Goal: Task Accomplishment & Management: Use online tool/utility

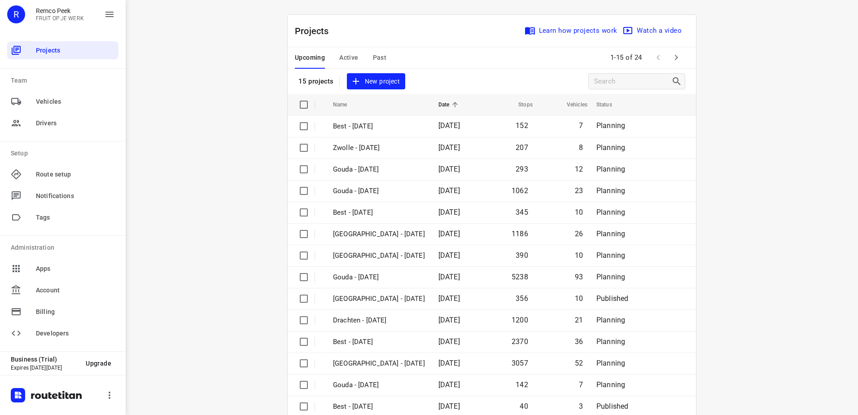
click at [342, 57] on span "Active" at bounding box center [348, 57] width 19 height 11
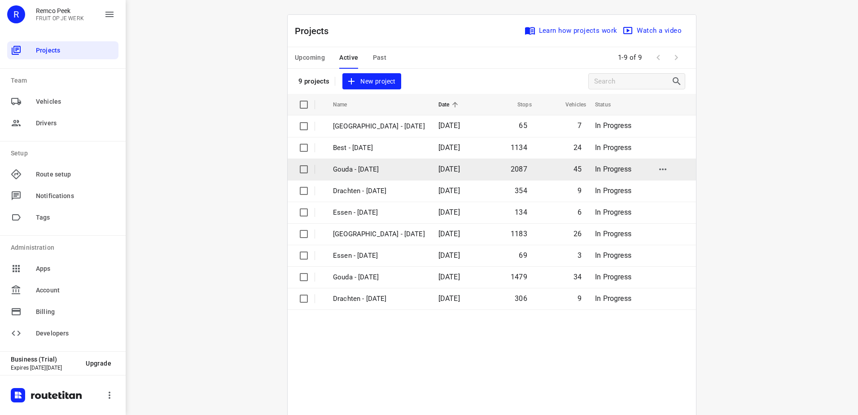
click at [365, 167] on p "Gouda - [DATE]" at bounding box center [379, 169] width 92 height 10
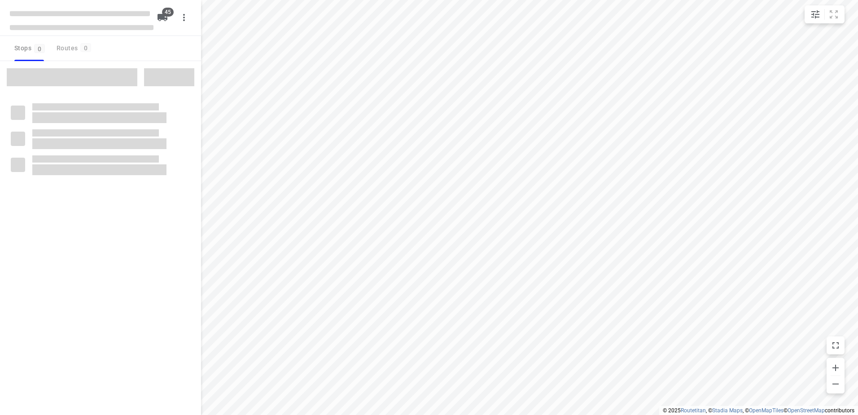
checkbox input "true"
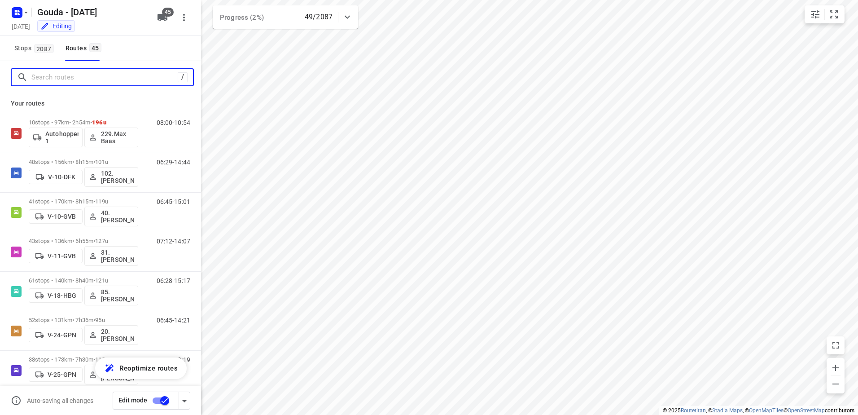
click at [77, 76] on input "Search routes" at bounding box center [104, 77] width 146 height 14
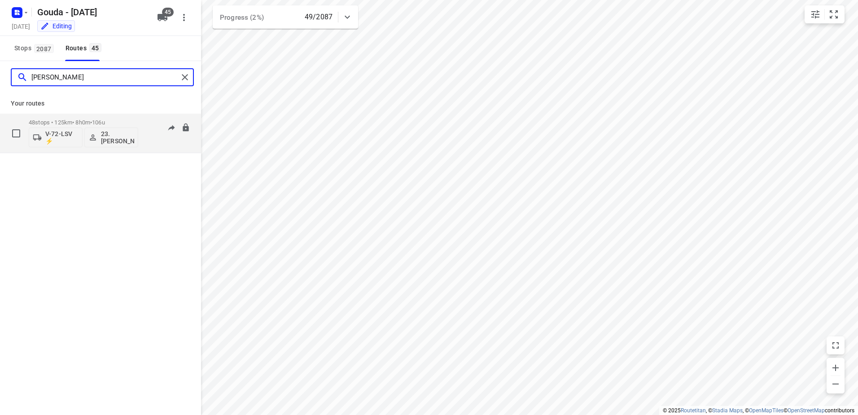
type input "[PERSON_NAME]"
click at [38, 117] on div "48 stops • 125km • 8h0m • 106u V-72-LSV ⚡ 23.[PERSON_NAME]" at bounding box center [84, 132] width 110 height 37
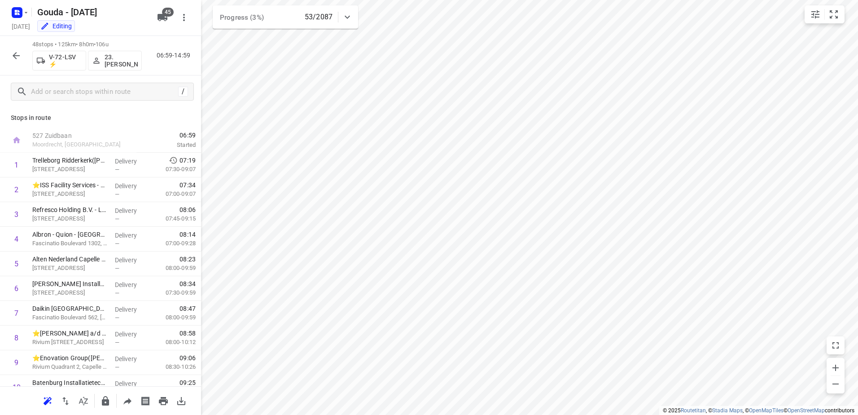
click at [13, 54] on icon "button" at bounding box center [16, 55] width 11 height 11
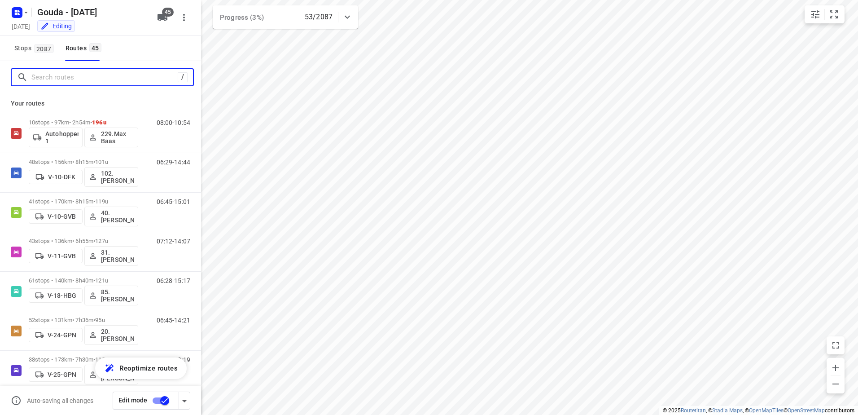
click at [67, 83] on input "Search routes" at bounding box center [104, 77] width 146 height 14
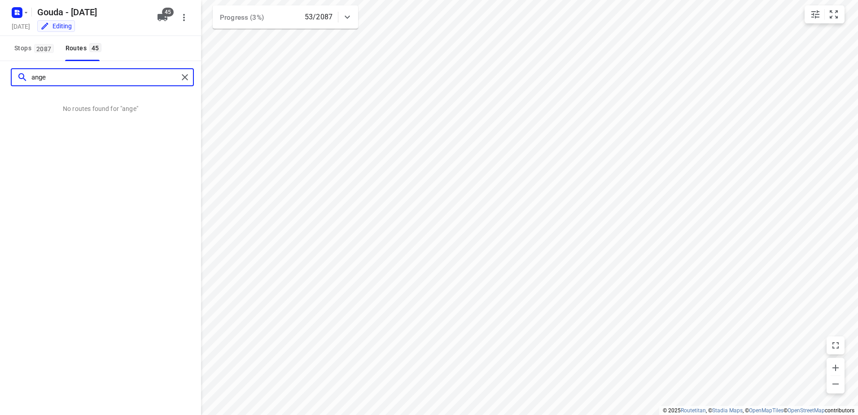
type input "ang"
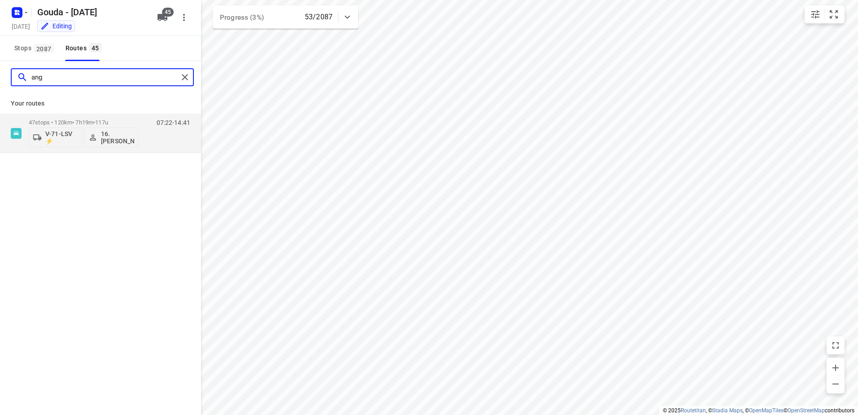
drag, startPoint x: 75, startPoint y: 80, endPoint x: -2, endPoint y: 77, distance: 76.4
click at [0, 77] on html "i © 2025 Routetitan , © Stadia Maps , © OpenMapTiles © OpenStreetMap contributo…" at bounding box center [429, 207] width 858 height 415
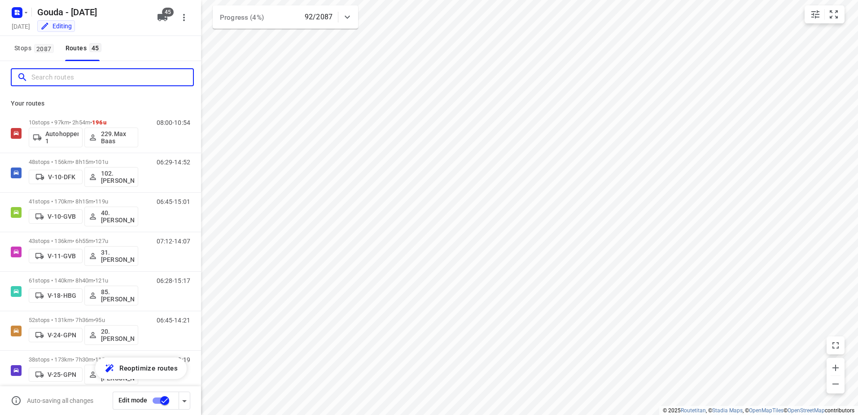
click at [48, 75] on input "Search routes" at bounding box center [112, 77] width 162 height 14
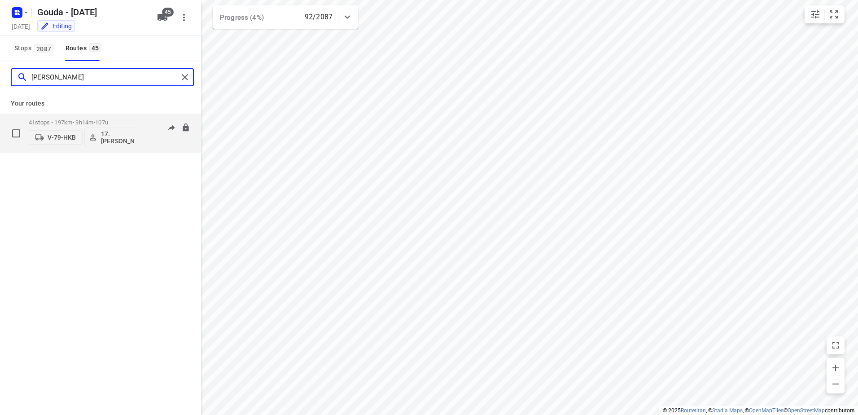
type input "[PERSON_NAME]"
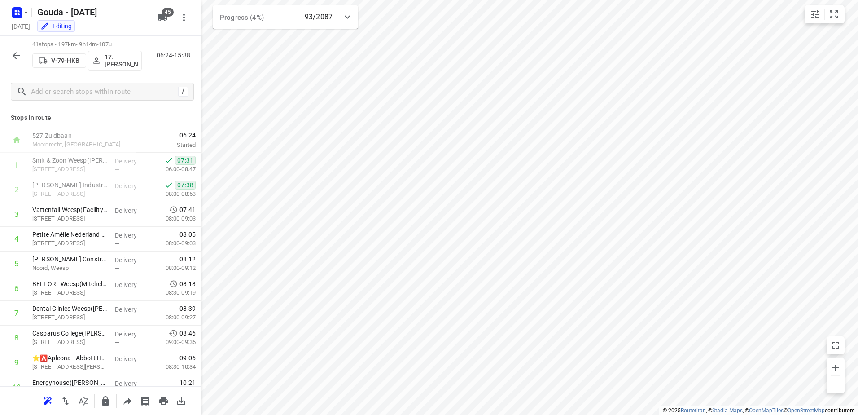
click at [22, 62] on button "button" at bounding box center [16, 56] width 18 height 18
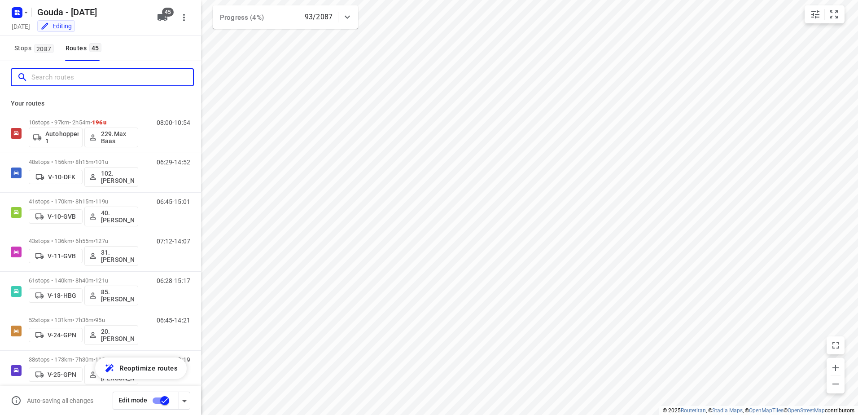
click at [58, 83] on input "Search routes" at bounding box center [112, 77] width 162 height 14
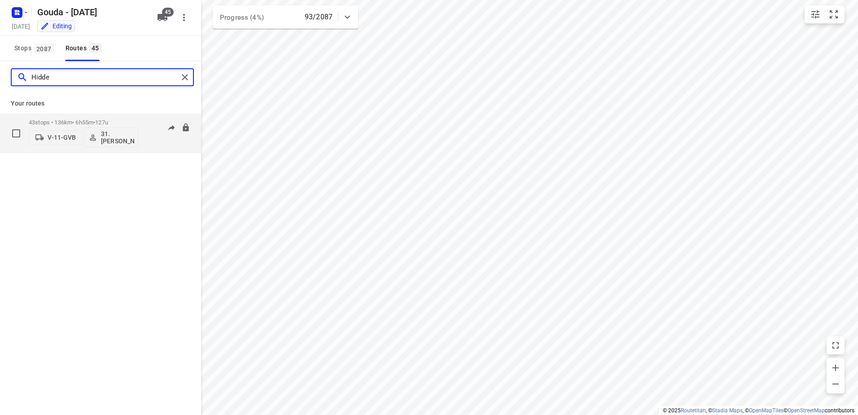
type input "Hidde"
click at [57, 118] on div "43 stops • 136km • 6h55m • 127u V-11-GVB 31.[PERSON_NAME]" at bounding box center [84, 132] width 110 height 37
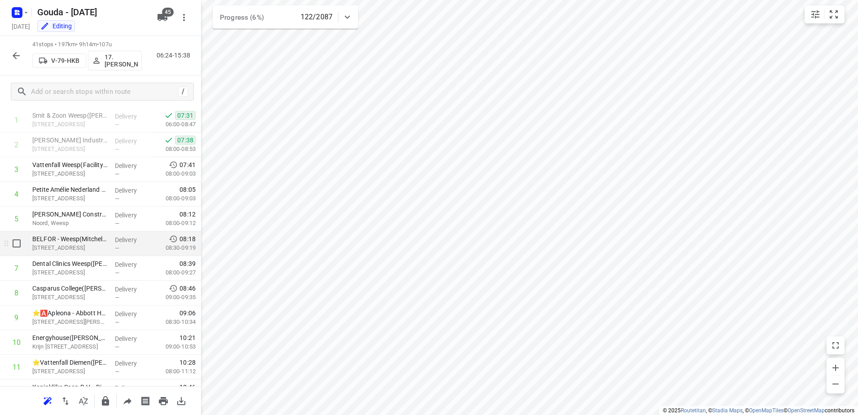
scroll to position [90, 0]
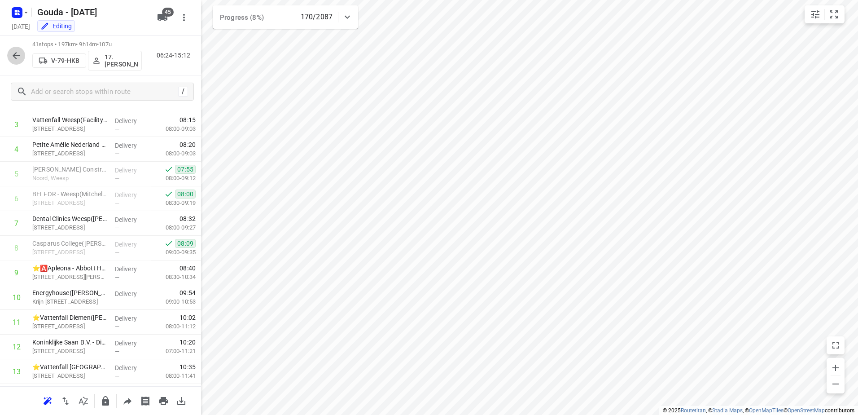
click at [21, 57] on icon "button" at bounding box center [16, 55] width 11 height 11
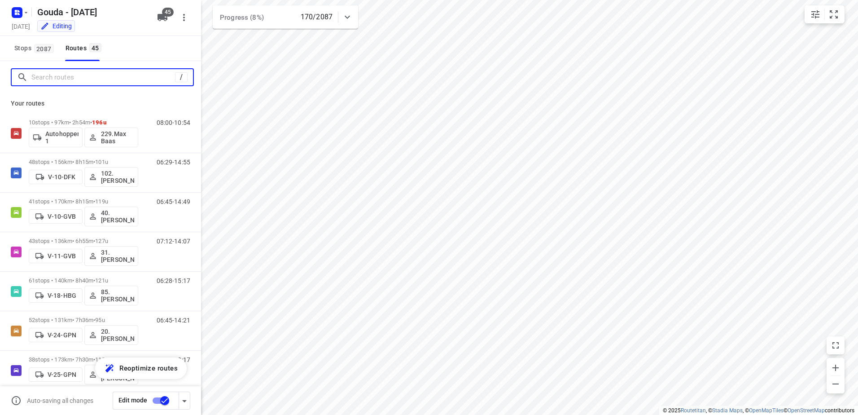
click at [59, 74] on input "Search routes" at bounding box center [103, 77] width 144 height 14
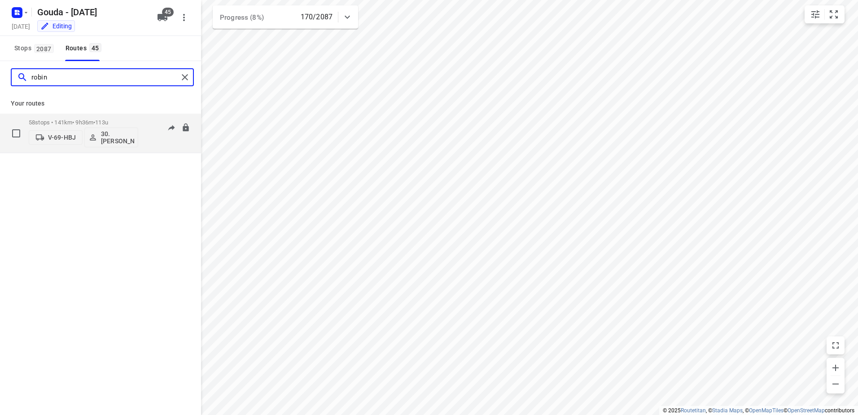
type input "robin"
click at [57, 121] on p "58 stops • 141km • 9h36m • 113u" at bounding box center [84, 122] width 110 height 7
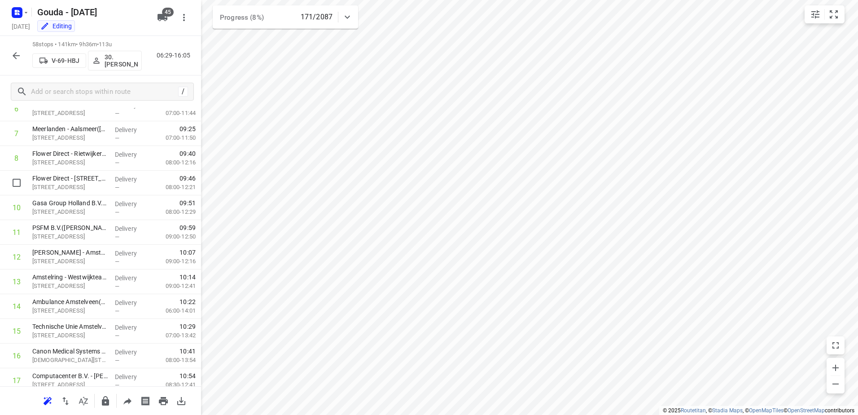
scroll to position [45, 0]
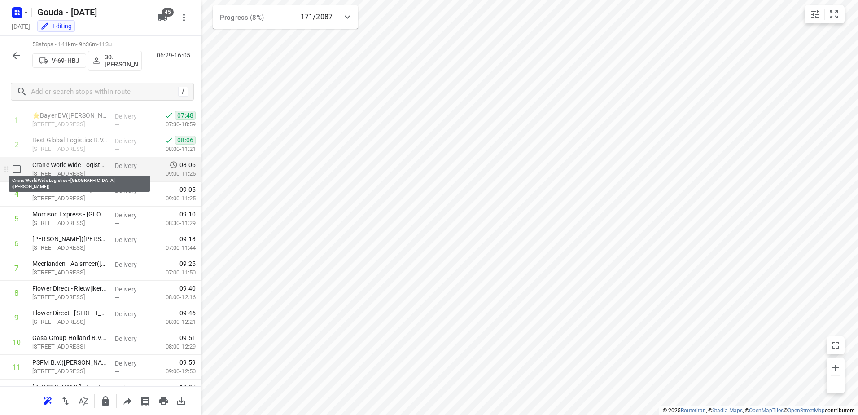
click at [90, 167] on p "Crane WorldWide Logistics - [GEOGRAPHIC_DATA]([PERSON_NAME])" at bounding box center [69, 164] width 75 height 9
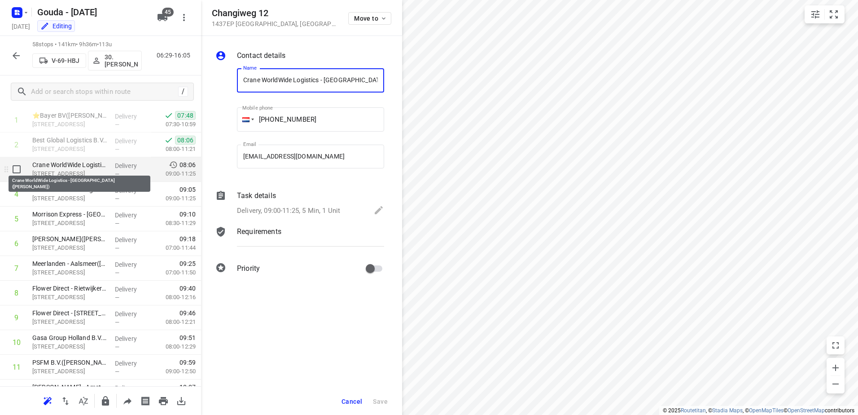
scroll to position [0, 24]
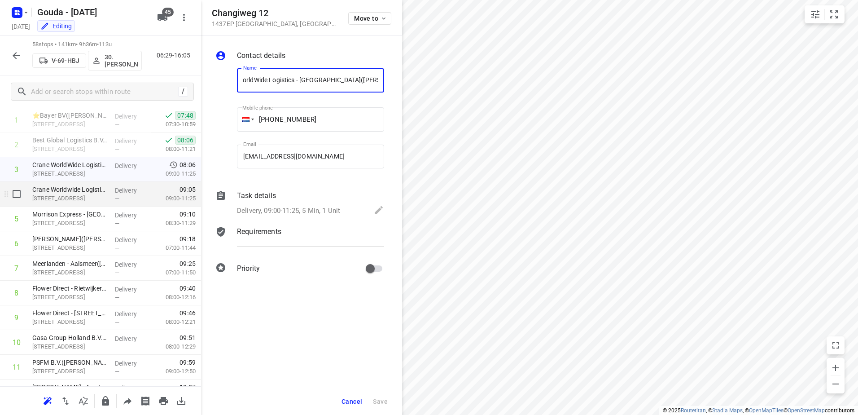
click at [94, 195] on p "[STREET_ADDRESS]" at bounding box center [69, 198] width 75 height 9
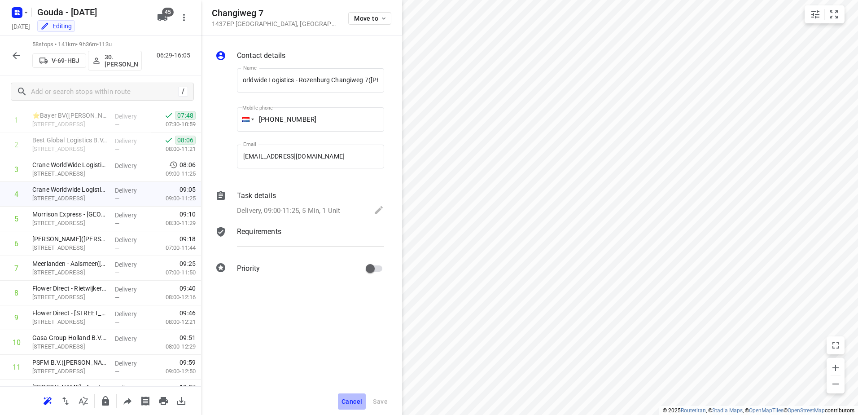
scroll to position [0, 0]
click at [344, 400] on span "Cancel" at bounding box center [352, 401] width 21 height 7
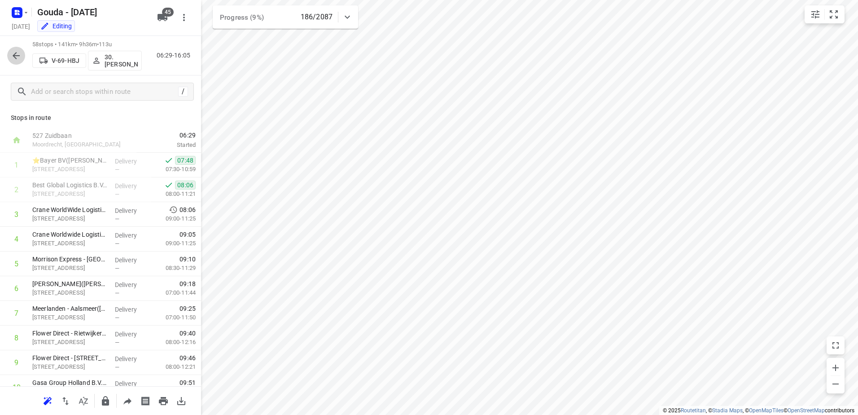
click at [24, 58] on button "button" at bounding box center [16, 56] width 18 height 18
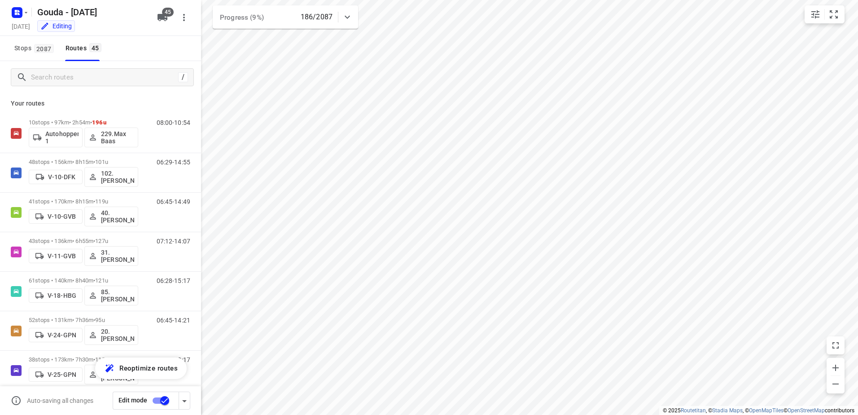
click at [136, 68] on div "/" at bounding box center [100, 77] width 201 height 32
click at [140, 80] on input "Search routes" at bounding box center [104, 77] width 146 height 14
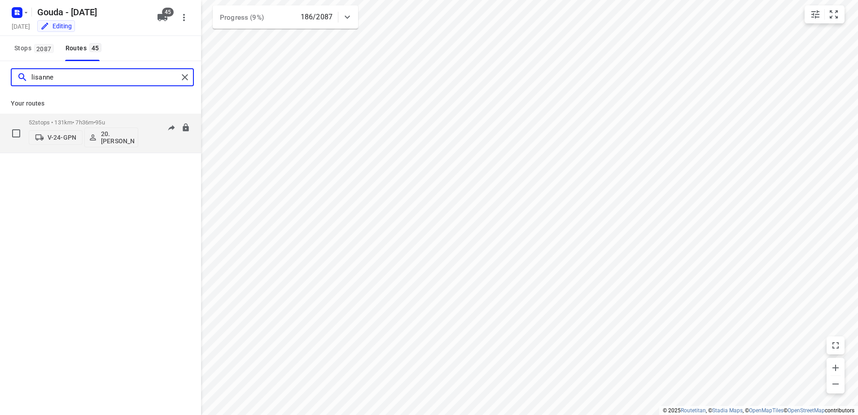
type input "lisanne"
click at [79, 127] on div "V-24-GPN 20.[PERSON_NAME]" at bounding box center [84, 137] width 110 height 22
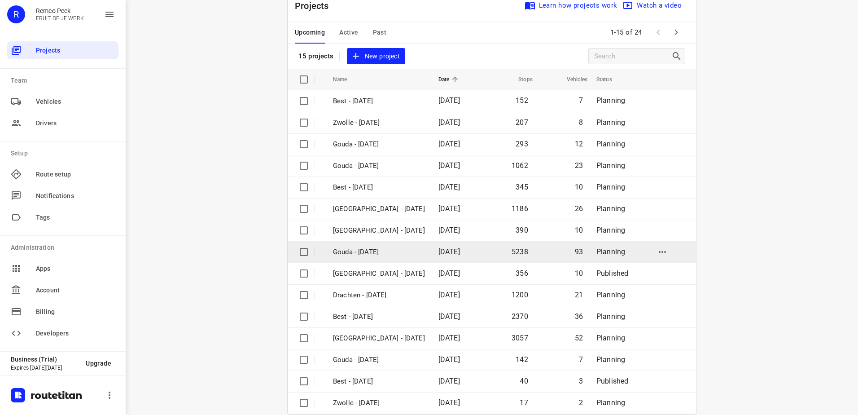
scroll to position [39, 0]
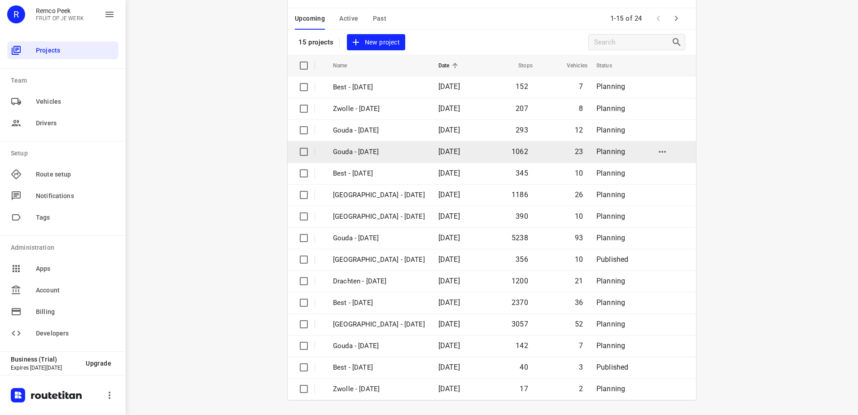
click at [376, 154] on p "Gouda - [DATE]" at bounding box center [379, 152] width 92 height 10
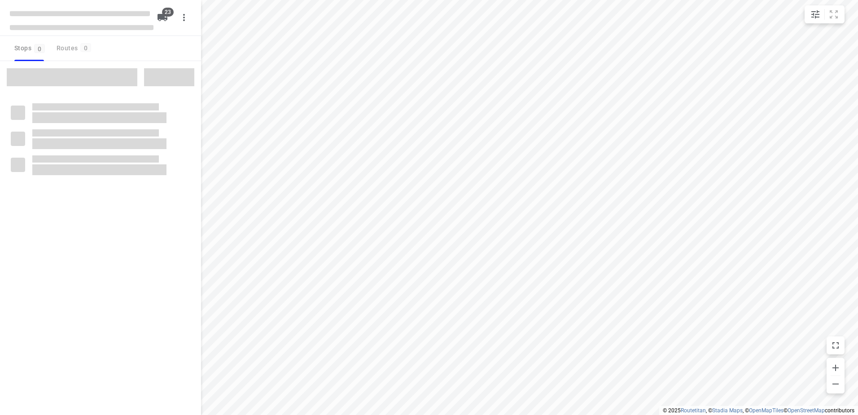
checkbox input "true"
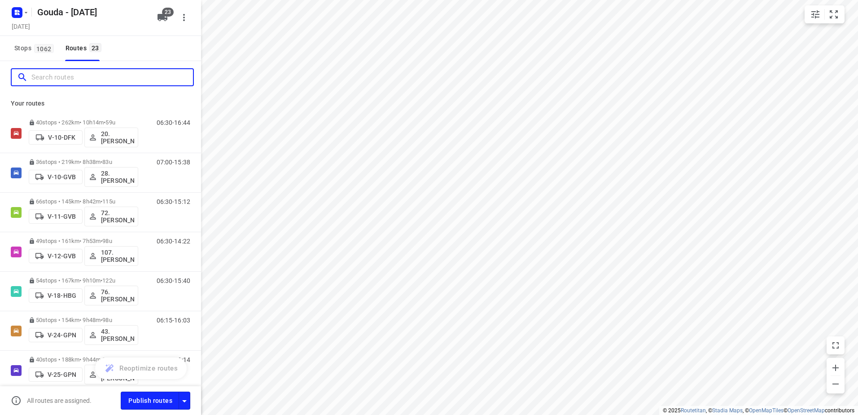
click at [82, 78] on input "Search routes" at bounding box center [112, 77] width 162 height 14
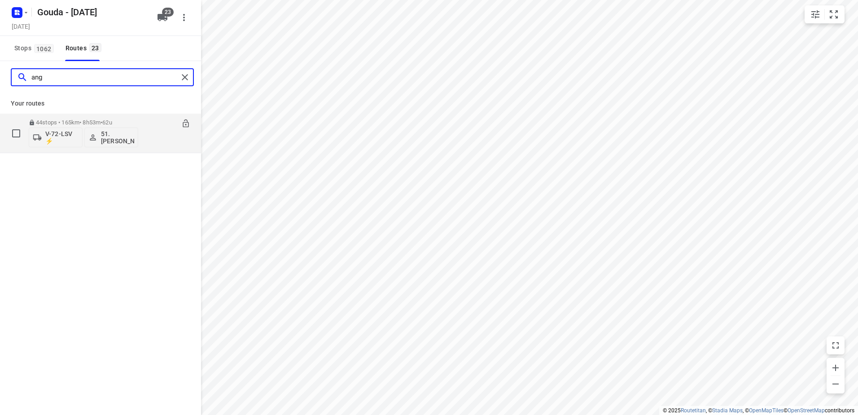
type input "ang"
click at [94, 120] on p "44 stops • 165km • 8h53m • 62u" at bounding box center [84, 122] width 110 height 7
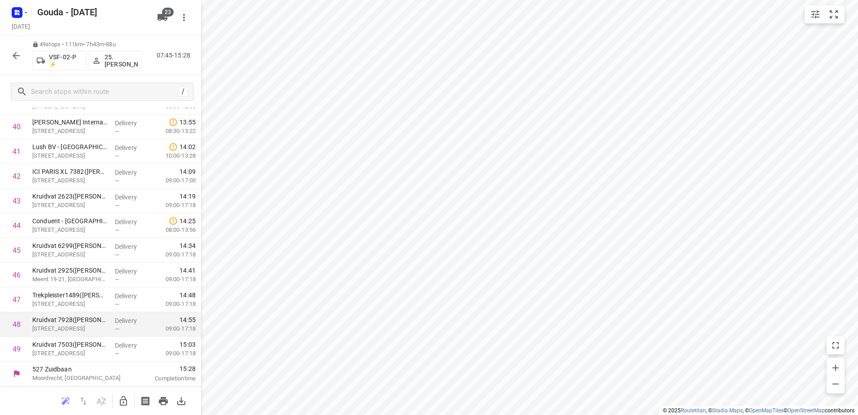
scroll to position [877, 0]
click at [18, 53] on icon "button" at bounding box center [16, 55] width 11 height 11
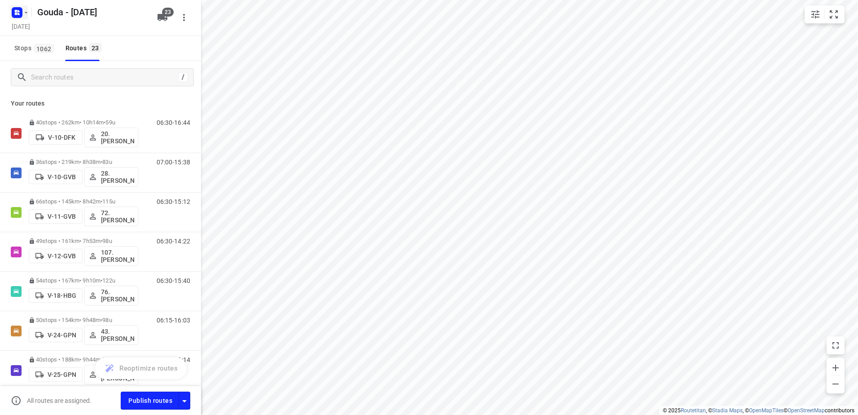
click at [18, 10] on icon "button" at bounding box center [19, 11] width 2 height 2
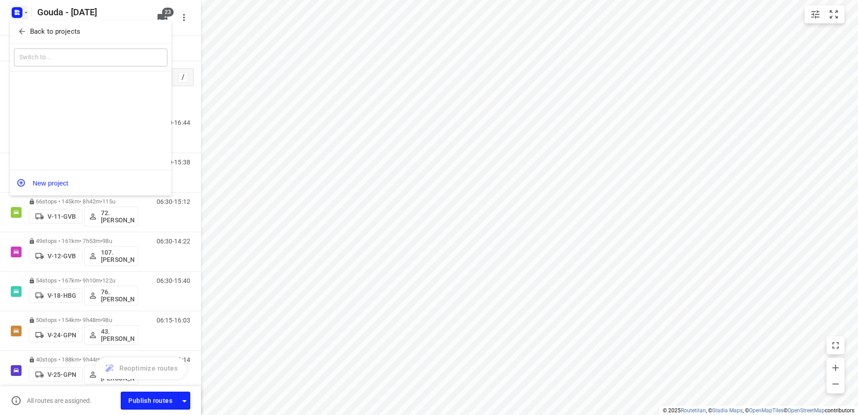
click at [25, 29] on icon "button" at bounding box center [22, 31] width 9 height 9
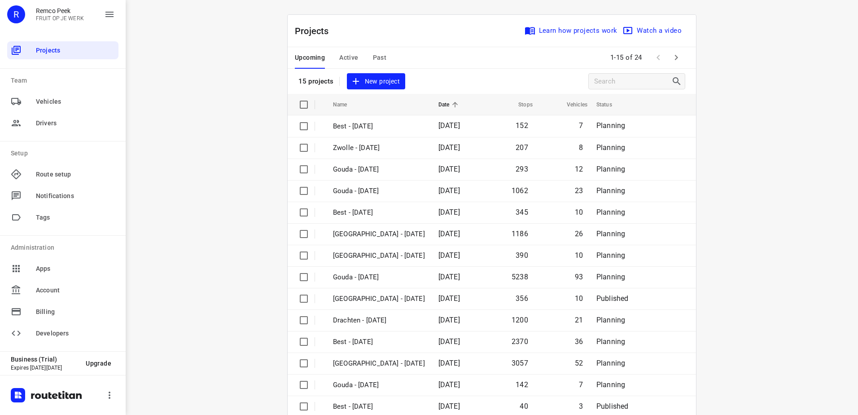
click at [348, 54] on span "Active" at bounding box center [348, 57] width 19 height 11
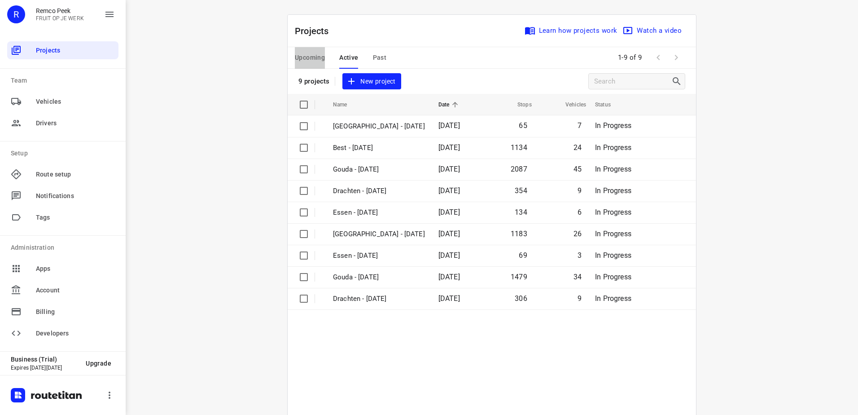
click at [312, 53] on span "Upcoming" at bounding box center [310, 57] width 30 height 11
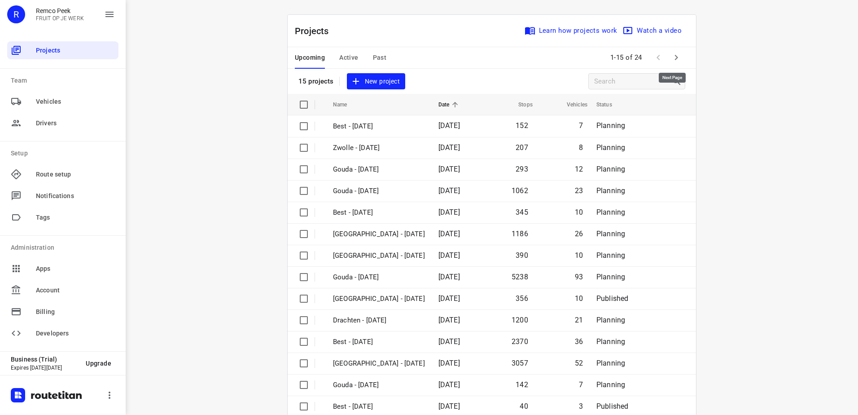
click at [671, 55] on icon "button" at bounding box center [676, 57] width 11 height 11
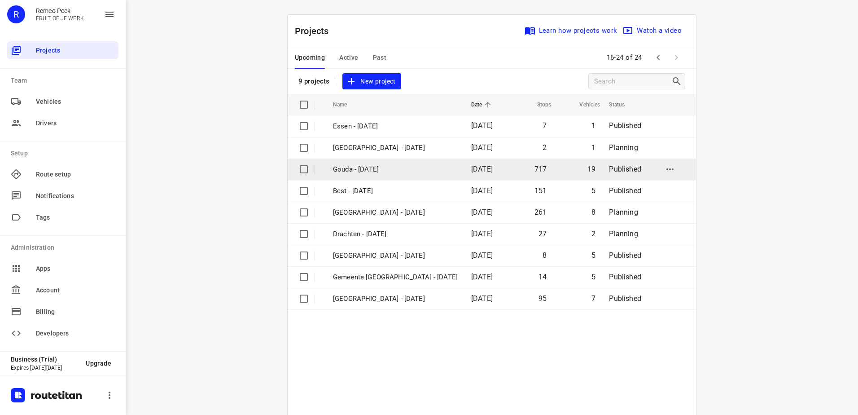
click at [384, 174] on p "Gouda - [DATE]" at bounding box center [395, 169] width 125 height 10
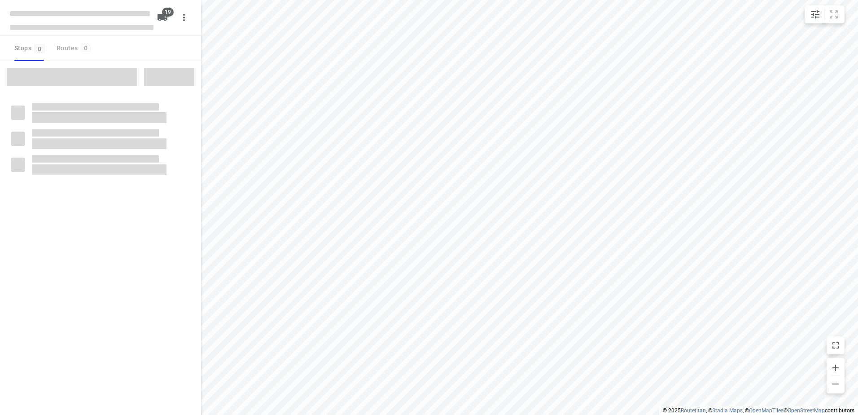
checkbox input "true"
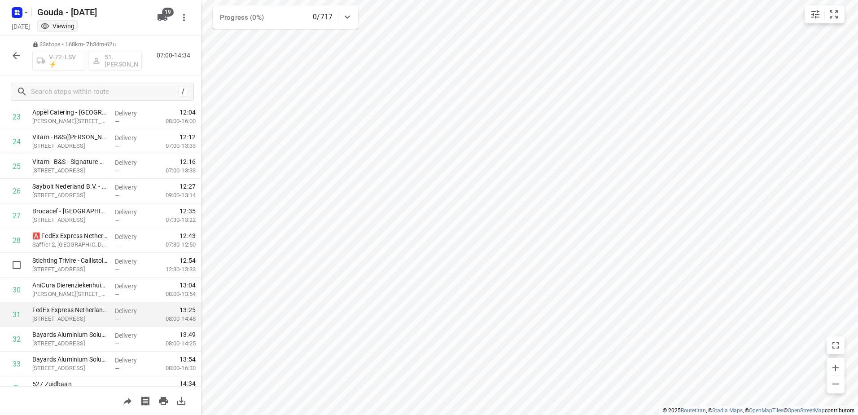
scroll to position [606, 0]
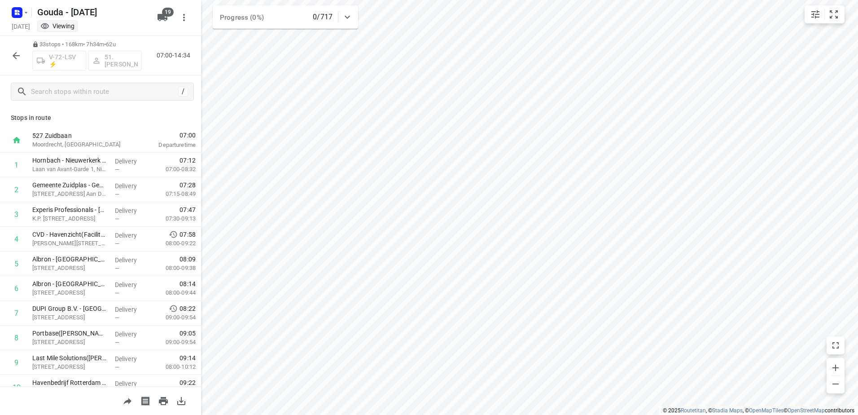
scroll to position [606, 0]
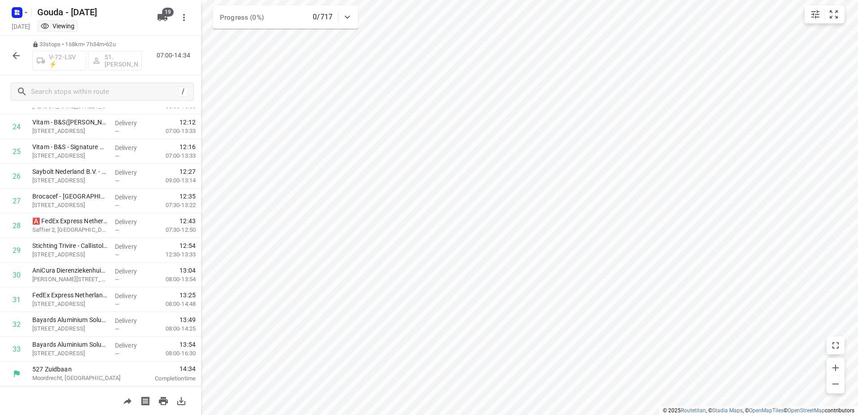
click at [298, 414] on html "i © 2025 Routetitan , © Stadia Maps , © OpenMapTiles © OpenStreetMap contributo…" at bounding box center [429, 207] width 858 height 415
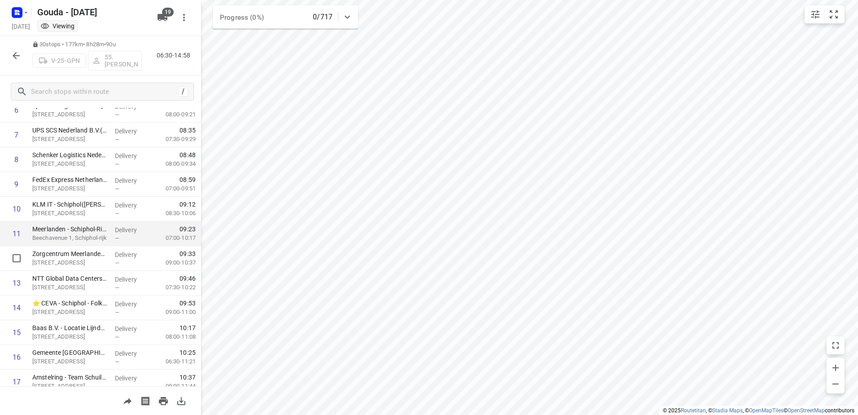
scroll to position [180, 0]
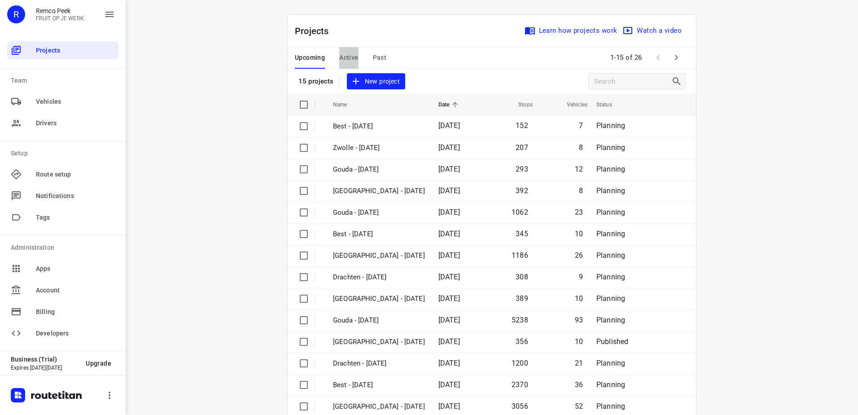
click at [339, 61] on span "Active" at bounding box center [348, 57] width 19 height 11
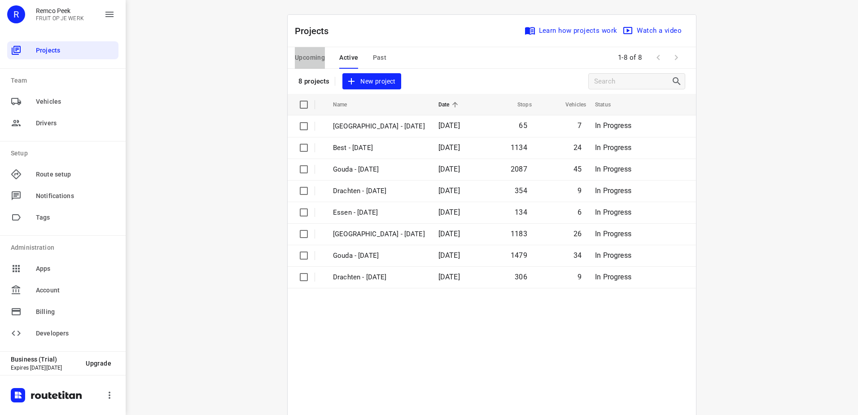
click at [315, 58] on span "Upcoming" at bounding box center [310, 57] width 30 height 11
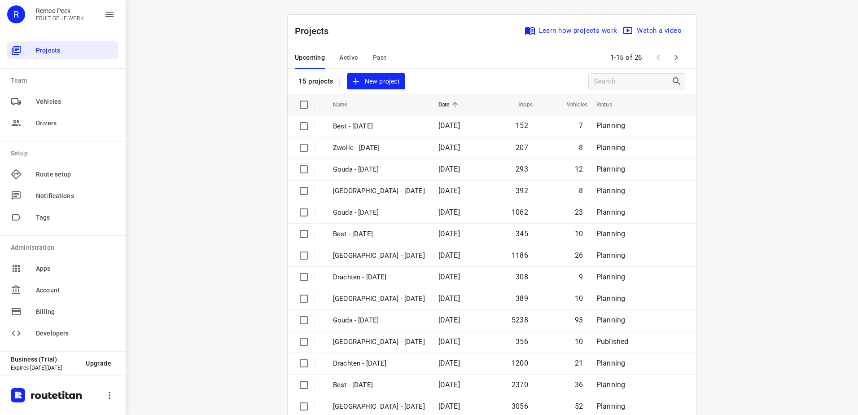
click at [673, 62] on icon "button" at bounding box center [676, 57] width 11 height 11
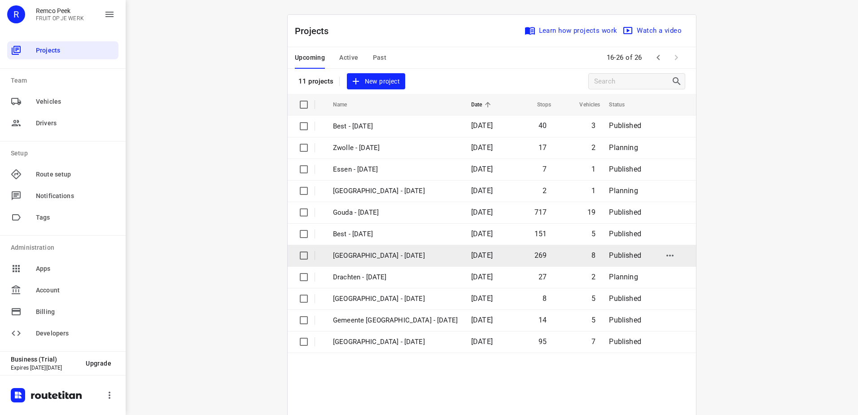
click at [411, 259] on p "Zwolle - Thursday" at bounding box center [395, 255] width 125 height 10
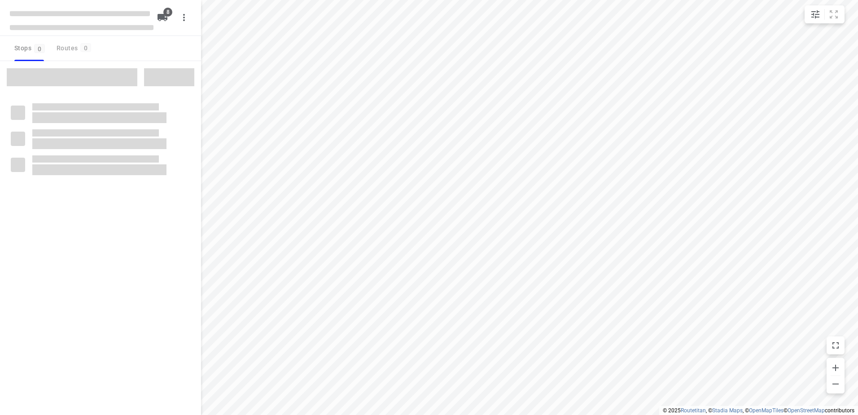
checkbox input "true"
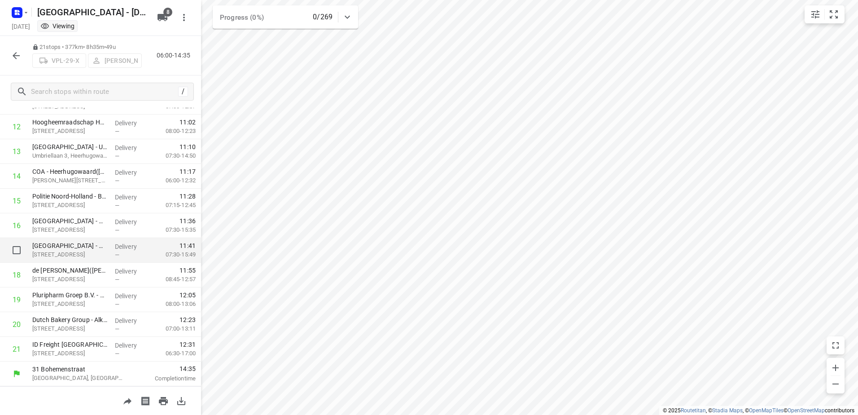
scroll to position [175, 0]
